Goal: Find specific page/section: Find specific page/section

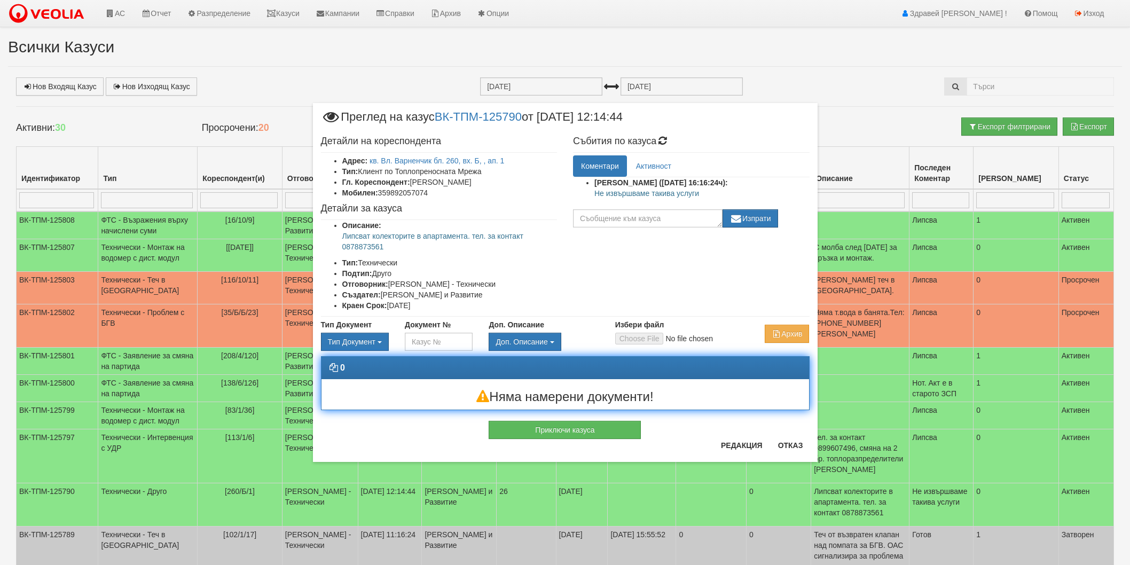
scroll to position [59, 0]
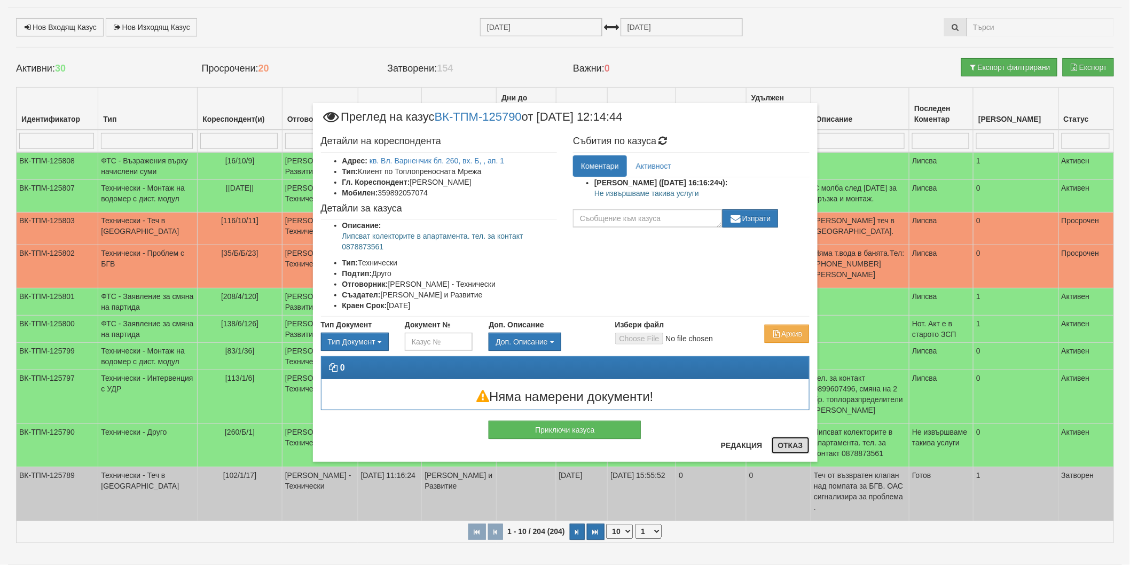
click at [777, 441] on button "Отказ" at bounding box center [790, 445] width 38 height 17
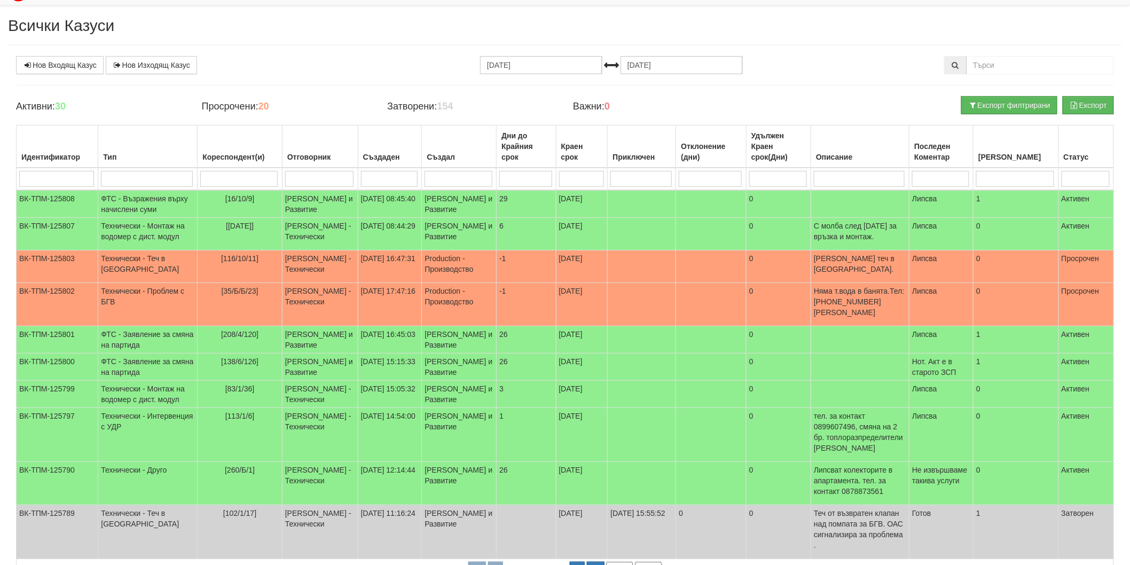
scroll to position [0, 0]
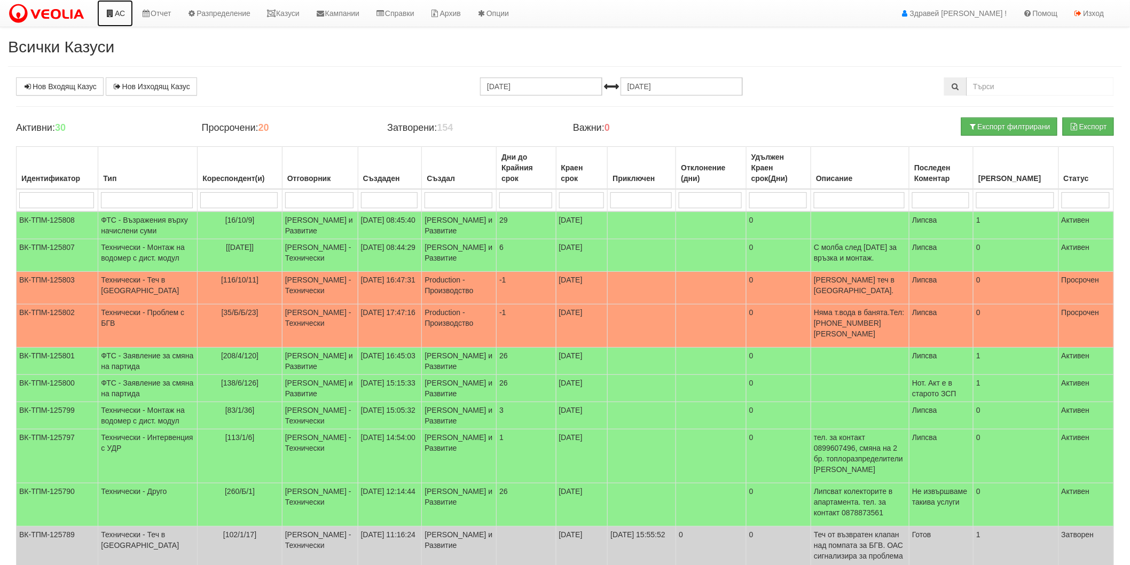
click at [101, 7] on link "АС" at bounding box center [115, 13] width 36 height 27
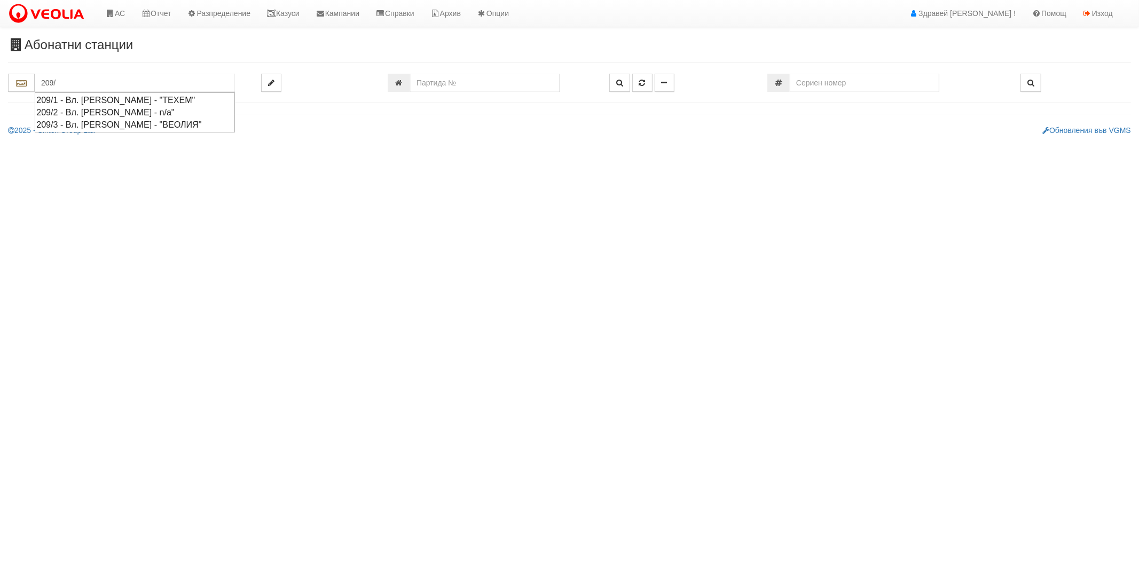
click at [104, 128] on div "209/3 - Вл. [PERSON_NAME] - "ВЕОЛИЯ"" at bounding box center [134, 125] width 197 height 12
type input "209/3 - Вл. [PERSON_NAME] - "ВЕОЛИЯ""
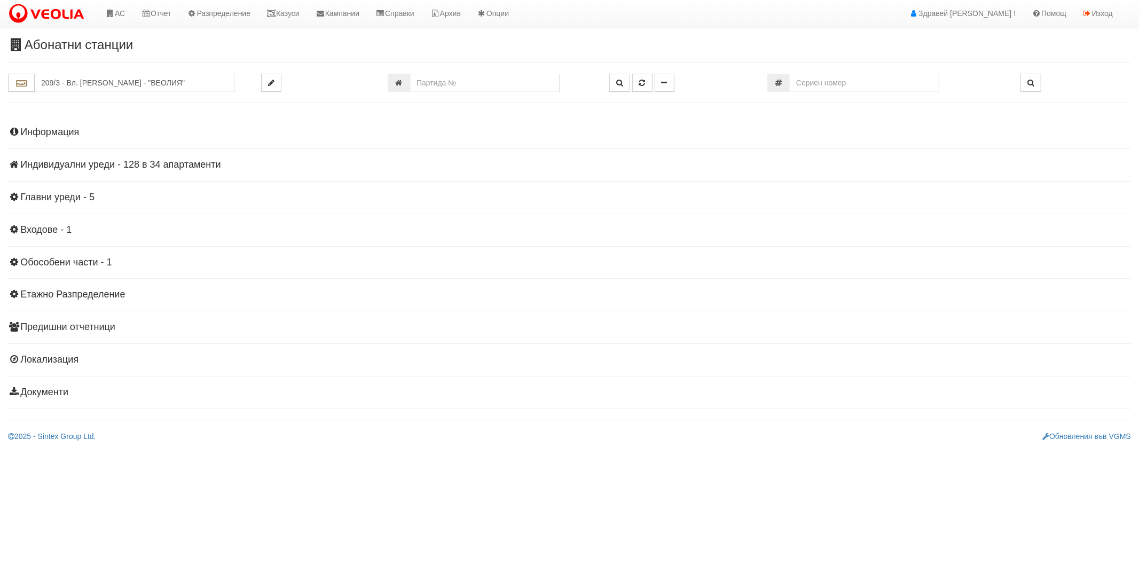
click at [63, 168] on h4 "Индивидуални уреди - 128 в 34 апартаменти" at bounding box center [569, 165] width 1123 height 11
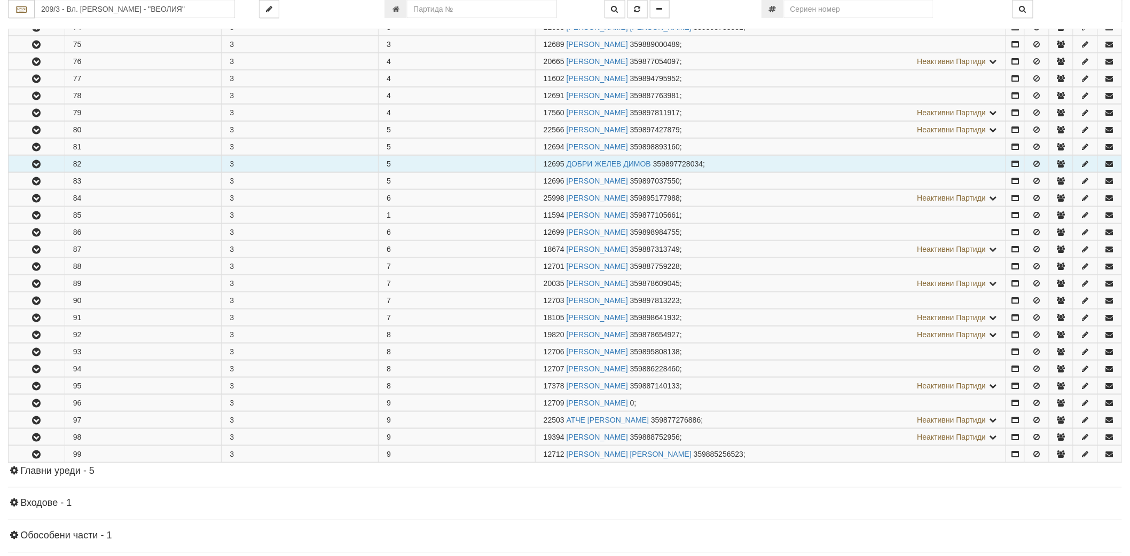
scroll to position [474, 0]
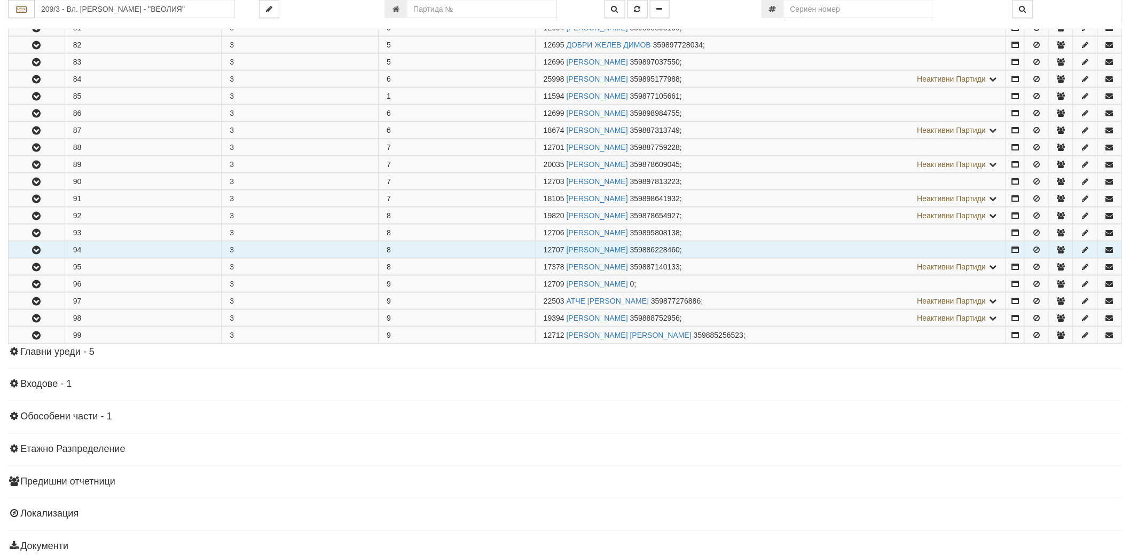
click at [38, 246] on button "button" at bounding box center [37, 250] width 56 height 16
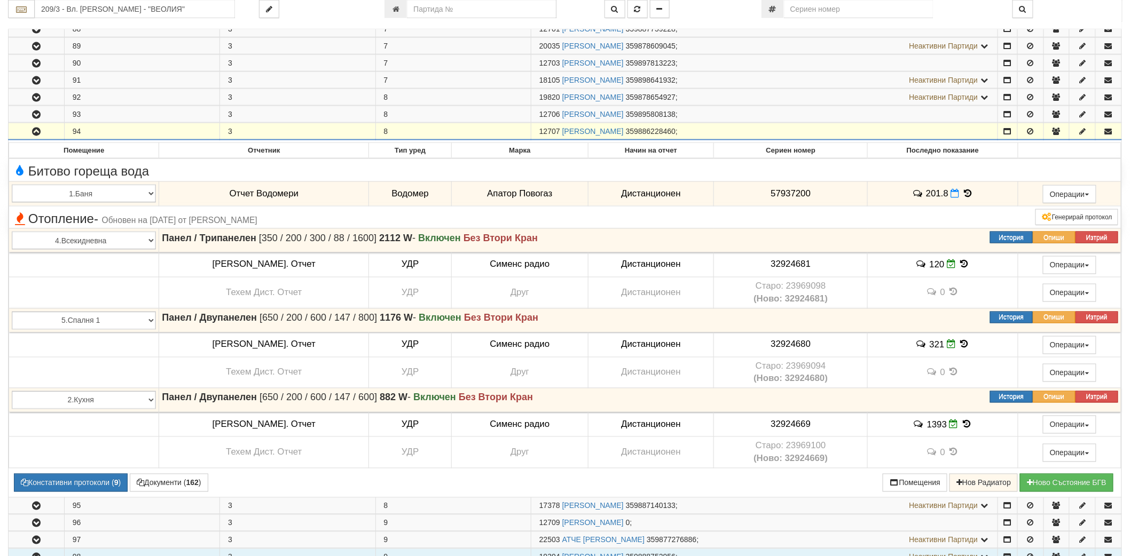
scroll to position [600, 0]
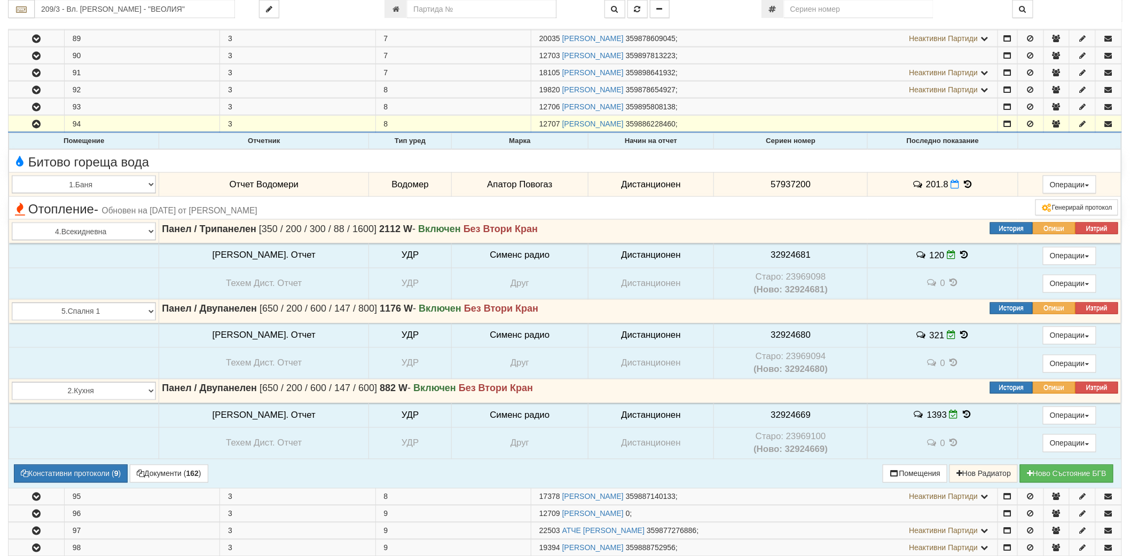
click at [961, 185] on icon at bounding box center [967, 184] width 12 height 9
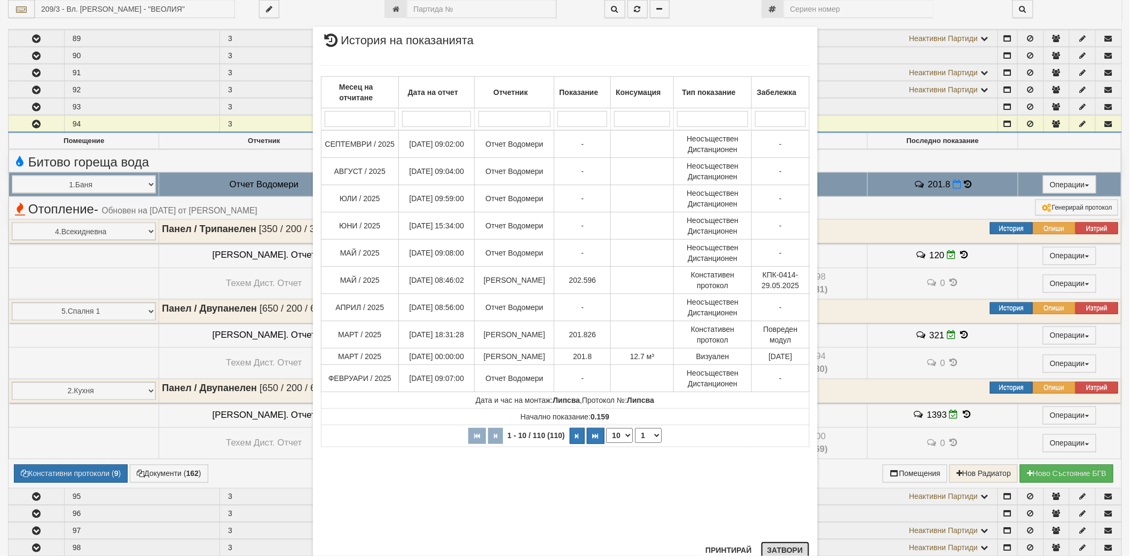
click at [772, 554] on button "Затвори" at bounding box center [785, 550] width 49 height 17
